Goal: Find specific page/section: Find specific page/section

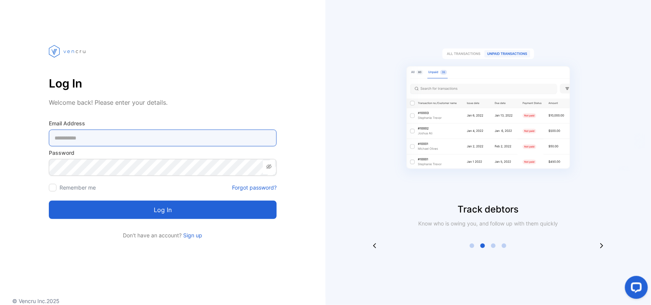
type Address-inputemail "**********"
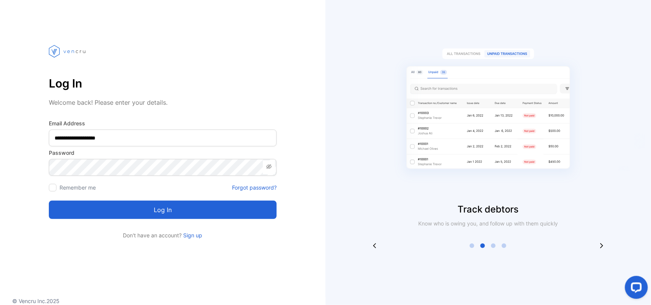
click at [230, 212] on button "Log in" at bounding box center [163, 209] width 228 height 18
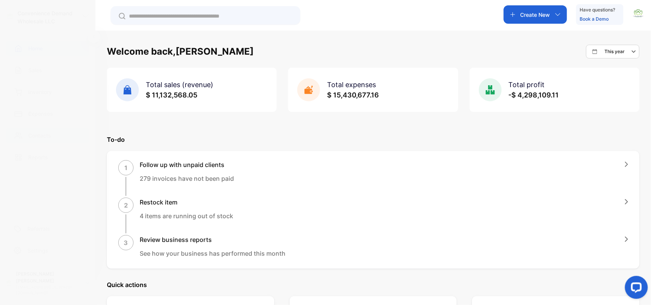
click at [41, 132] on p "Contacts" at bounding box center [39, 135] width 23 height 8
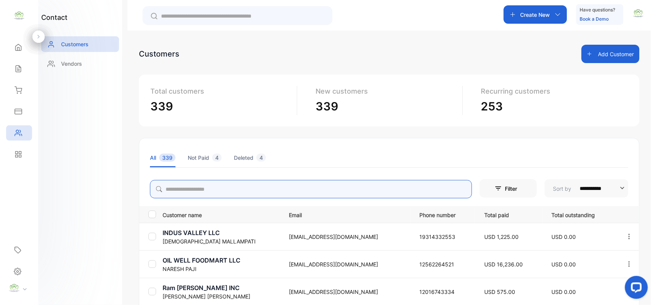
click at [229, 190] on input "search" at bounding box center [311, 189] width 322 height 18
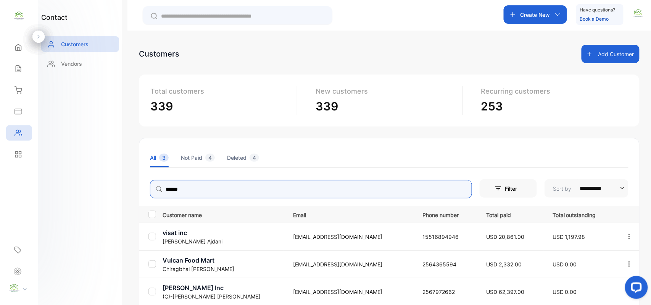
type input "******"
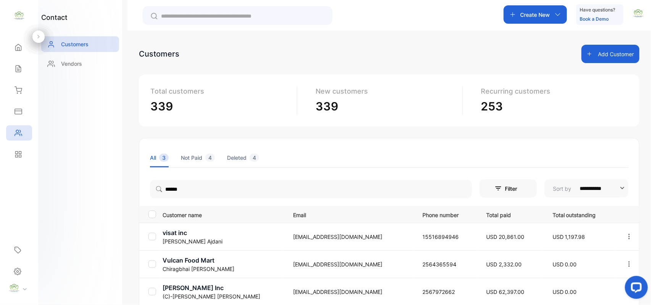
click at [97, 190] on div "contact Customers Vendors" at bounding box center [80, 152] width 84 height 305
click at [187, 239] on p "[PERSON_NAME]" at bounding box center [223, 241] width 121 height 8
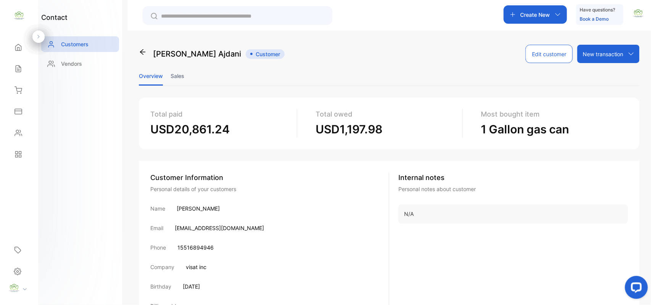
click at [180, 77] on li "Sales" at bounding box center [178, 75] width 14 height 19
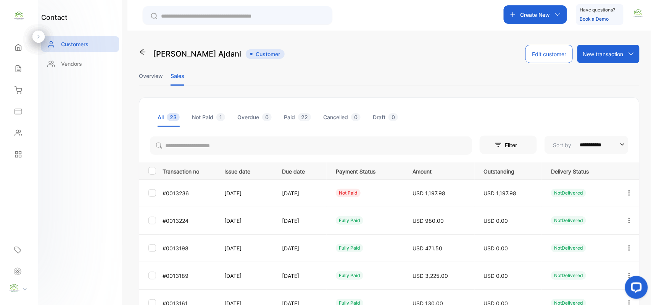
click at [626, 216] on button "button" at bounding box center [629, 220] width 7 height 18
click at [598, 240] on div "View" at bounding box center [595, 243] width 86 height 15
click at [627, 192] on icon "button" at bounding box center [629, 192] width 7 height 7
click at [598, 214] on div "View" at bounding box center [595, 215] width 86 height 15
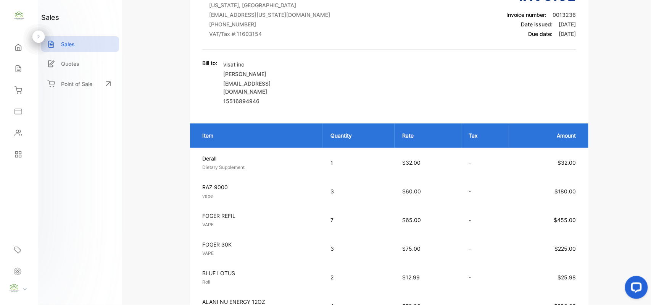
scroll to position [118, 0]
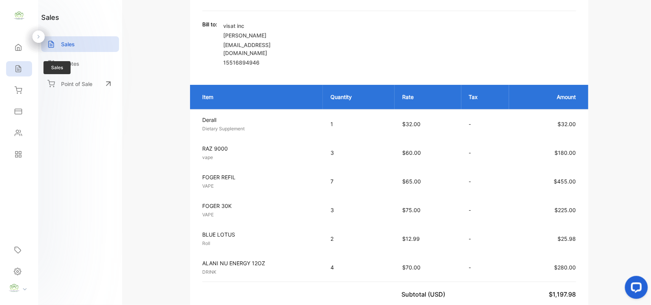
click at [22, 69] on div "Sales" at bounding box center [19, 68] width 26 height 15
